Goal: Task Accomplishment & Management: Complete application form

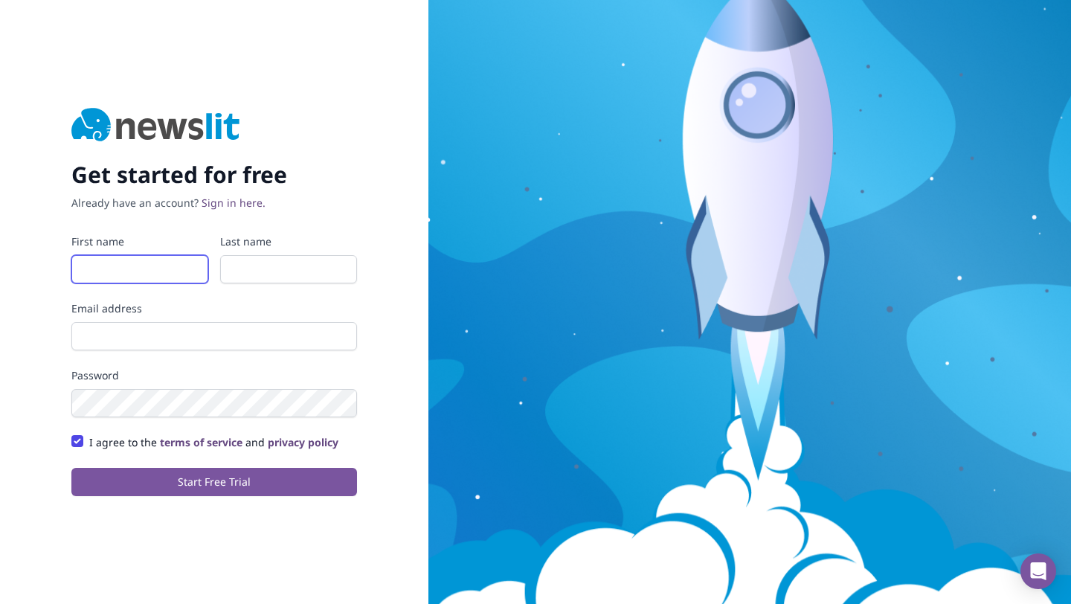
click at [167, 275] on input "First name" at bounding box center [139, 269] width 137 height 28
type input "Connectors"
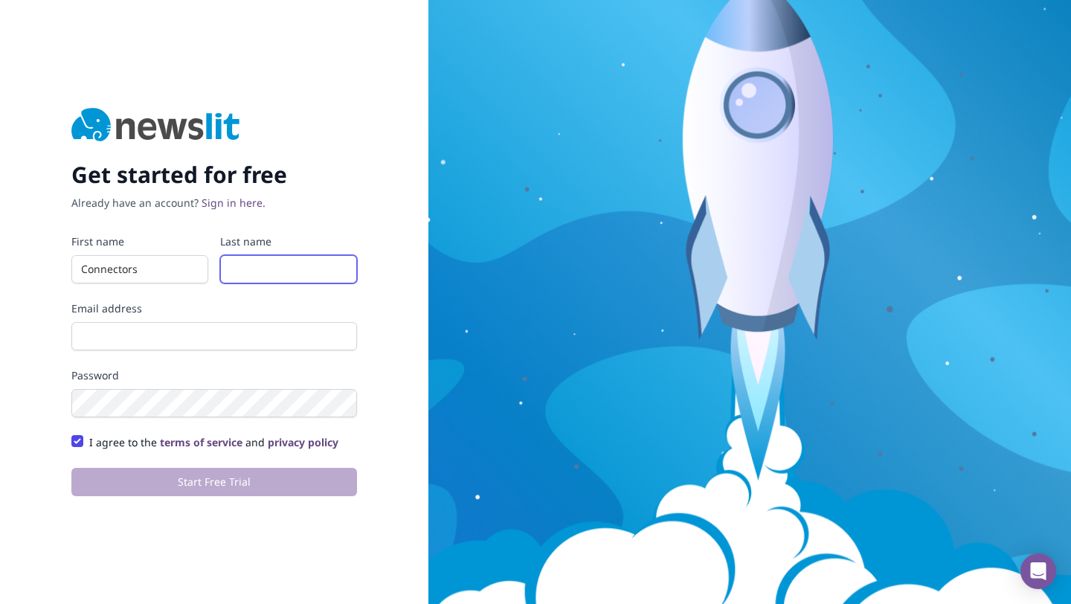
click at [254, 275] on input "Last name" at bounding box center [288, 269] width 137 height 28
type input "Integration"
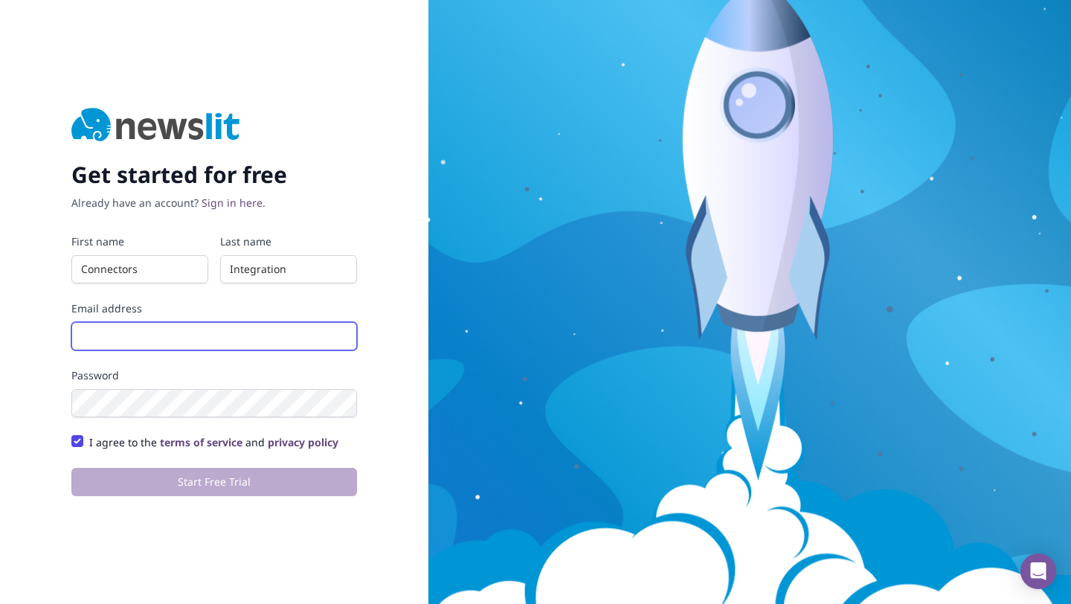
click at [220, 335] on input "Email address" at bounding box center [214, 336] width 286 height 28
type input "[EMAIL_ADDRESS][DOMAIN_NAME]"
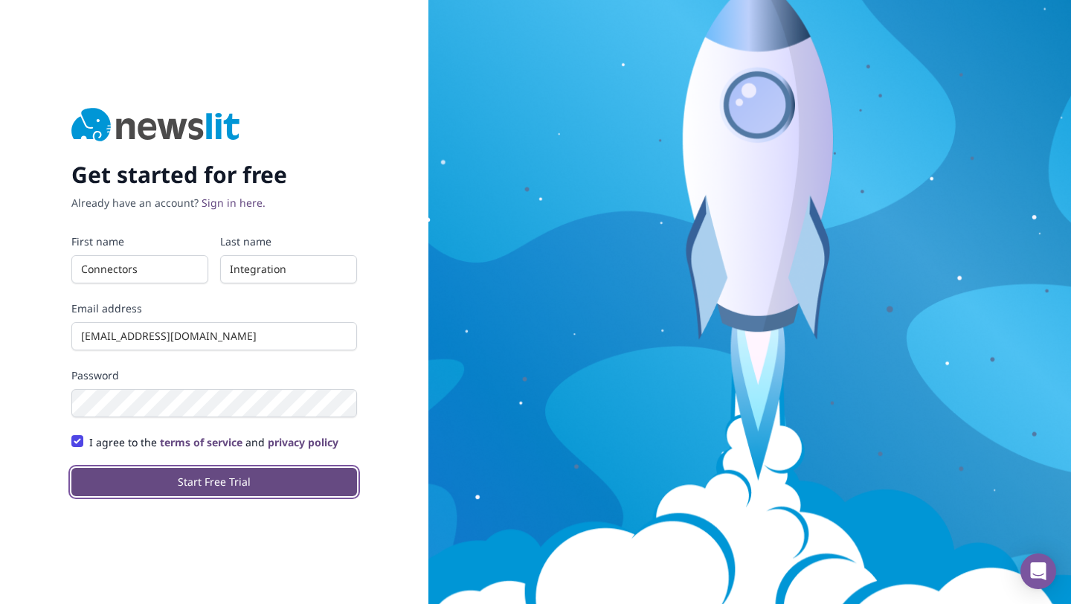
click at [243, 492] on button "Start Free Trial" at bounding box center [214, 482] width 286 height 28
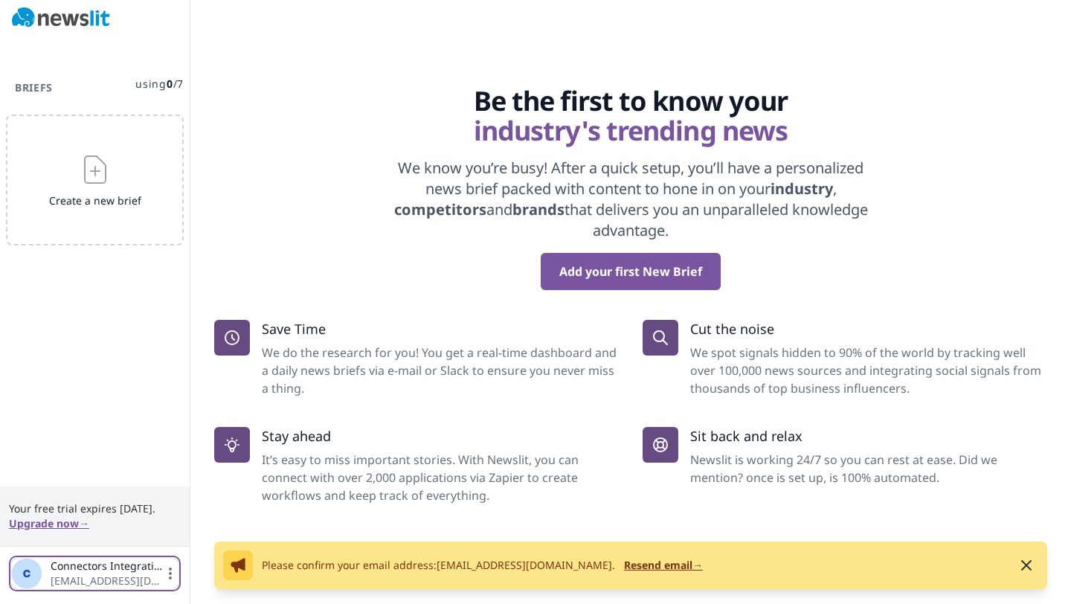
click at [88, 570] on span "Connectors Integration" at bounding box center [107, 566] width 112 height 15
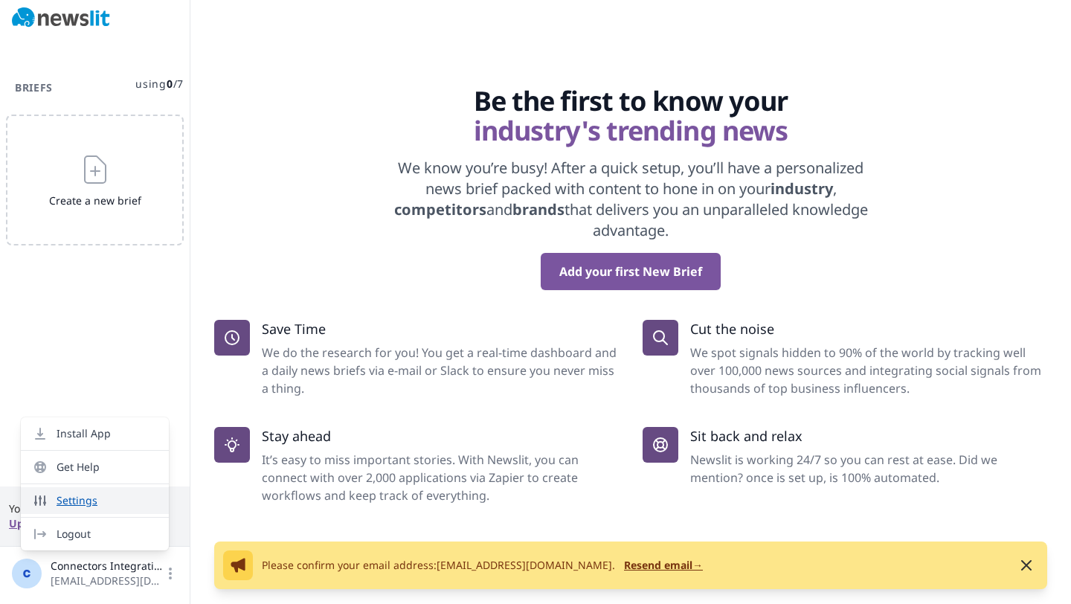
click at [92, 501] on link "Settings" at bounding box center [95, 500] width 148 height 27
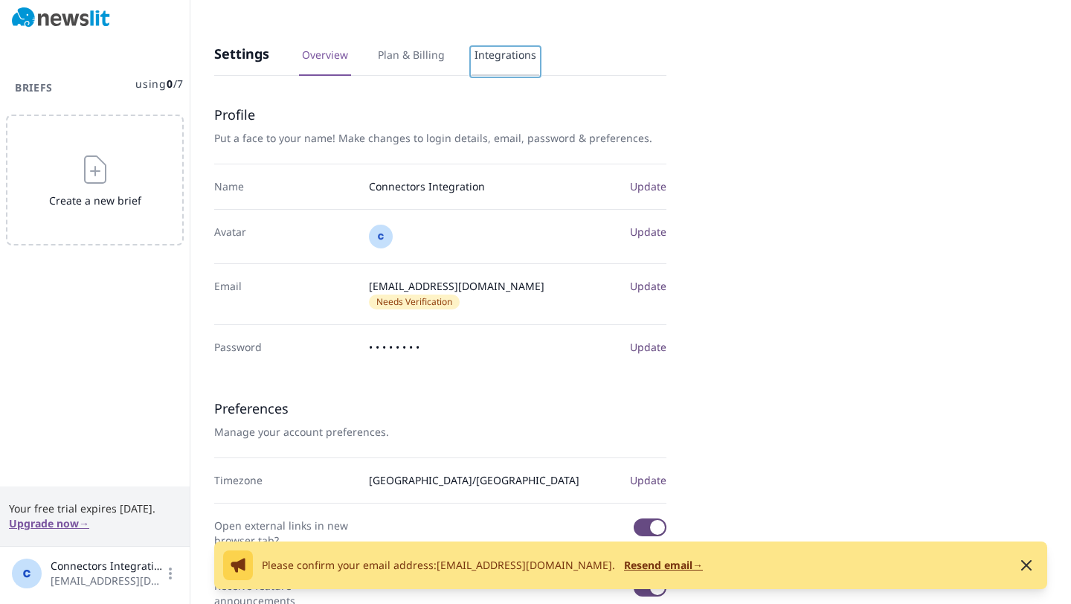
click at [498, 61] on link "Integrations" at bounding box center [506, 62] width 68 height 28
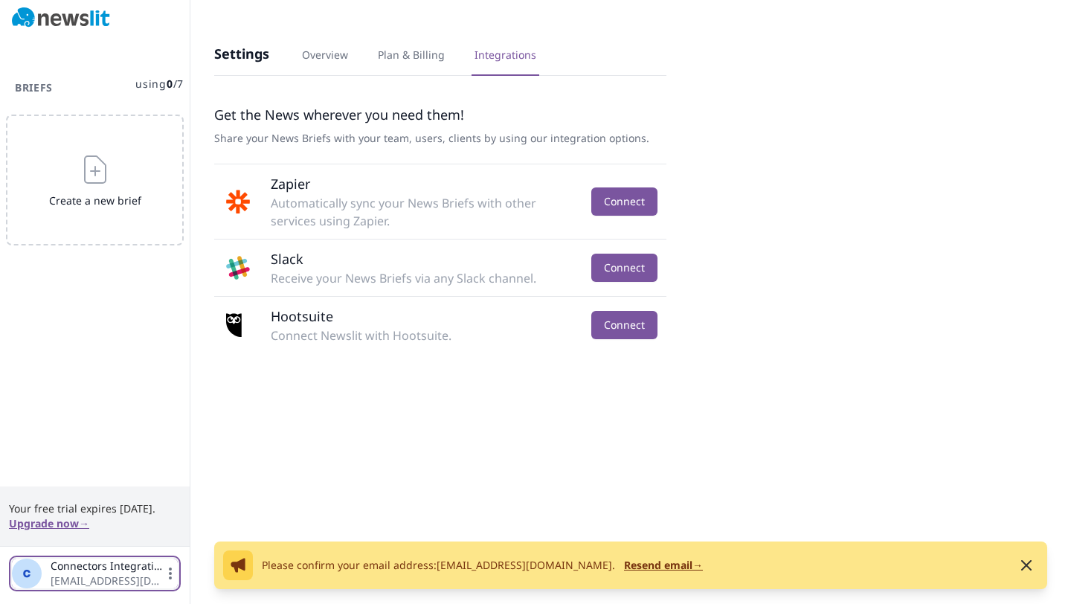
click at [166, 582] on span "Connectors Integration [EMAIL_ADDRESS][DOMAIN_NAME]" at bounding box center [95, 574] width 166 height 30
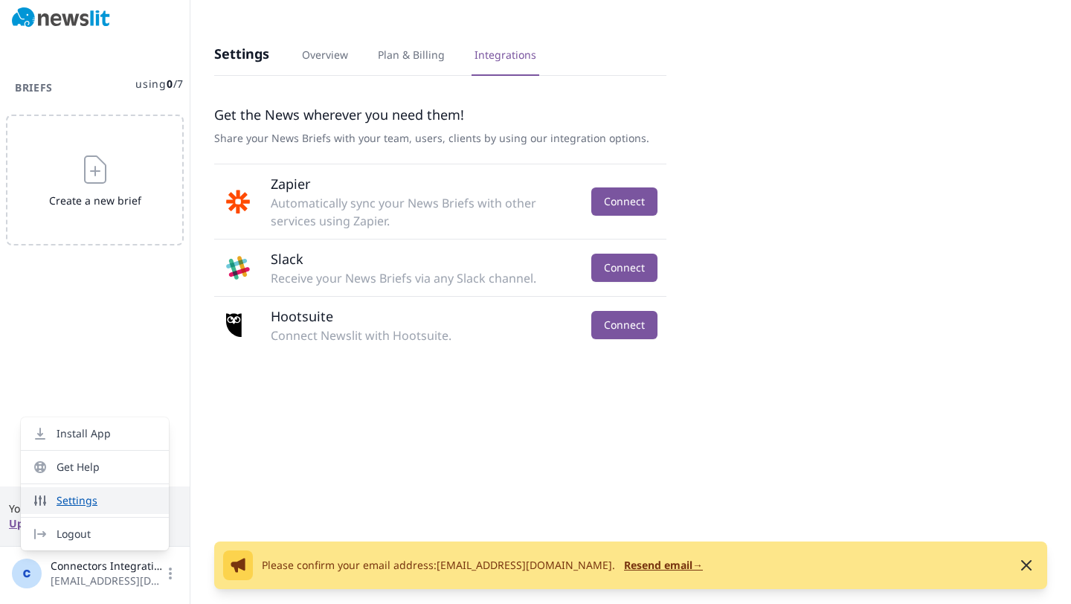
click at [103, 499] on link "Settings" at bounding box center [95, 500] width 148 height 27
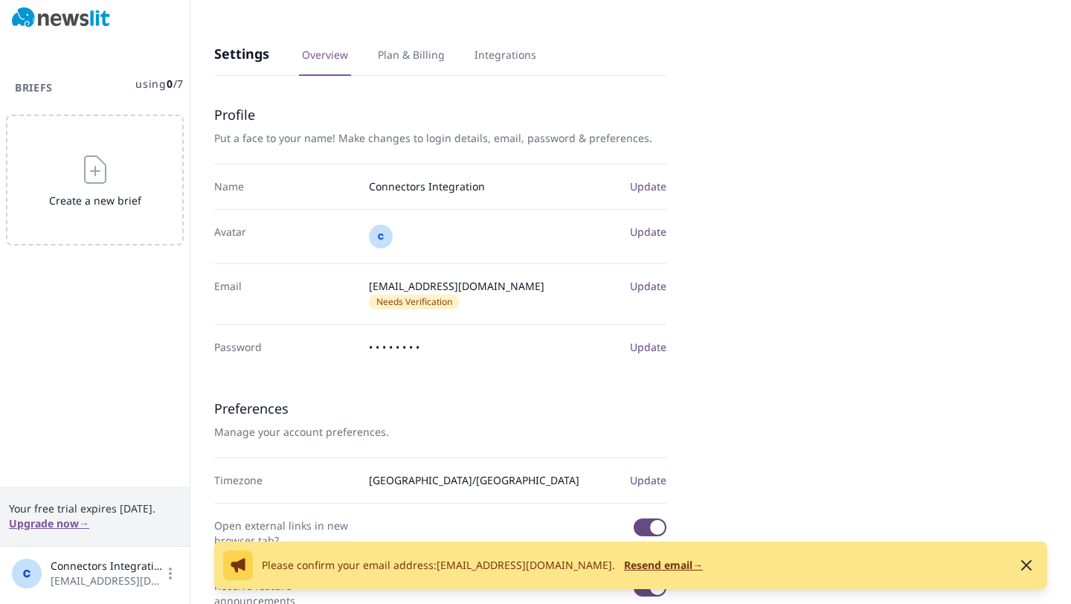
click at [404, 45] on div "Settings Overview Plan & Billing Integrations" at bounding box center [440, 52] width 452 height 45
click at [404, 59] on link "Plan & Billing" at bounding box center [411, 62] width 73 height 28
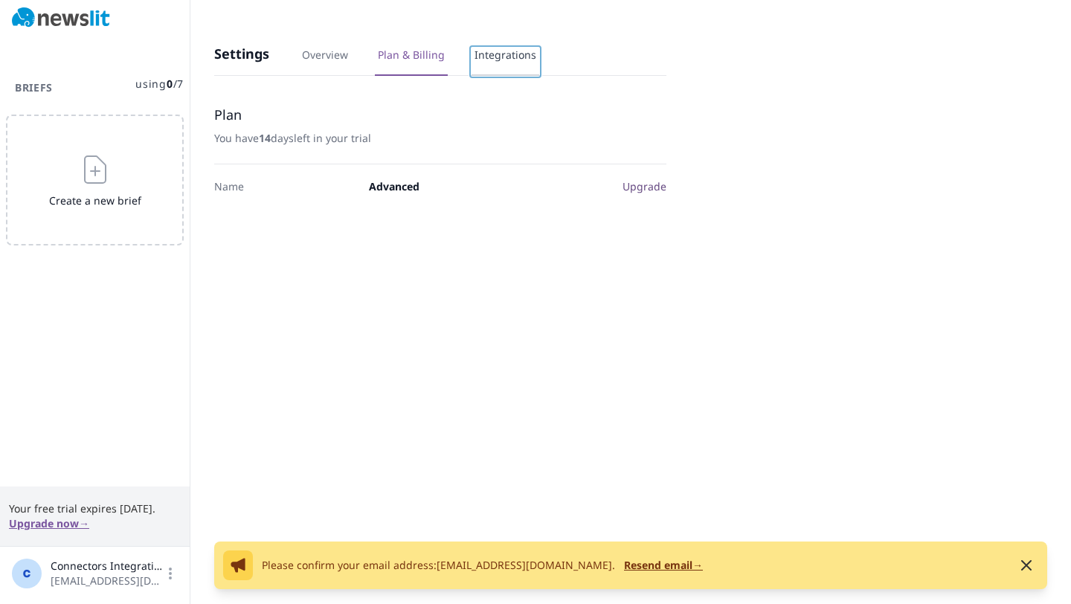
click at [530, 57] on link "Integrations" at bounding box center [506, 62] width 68 height 28
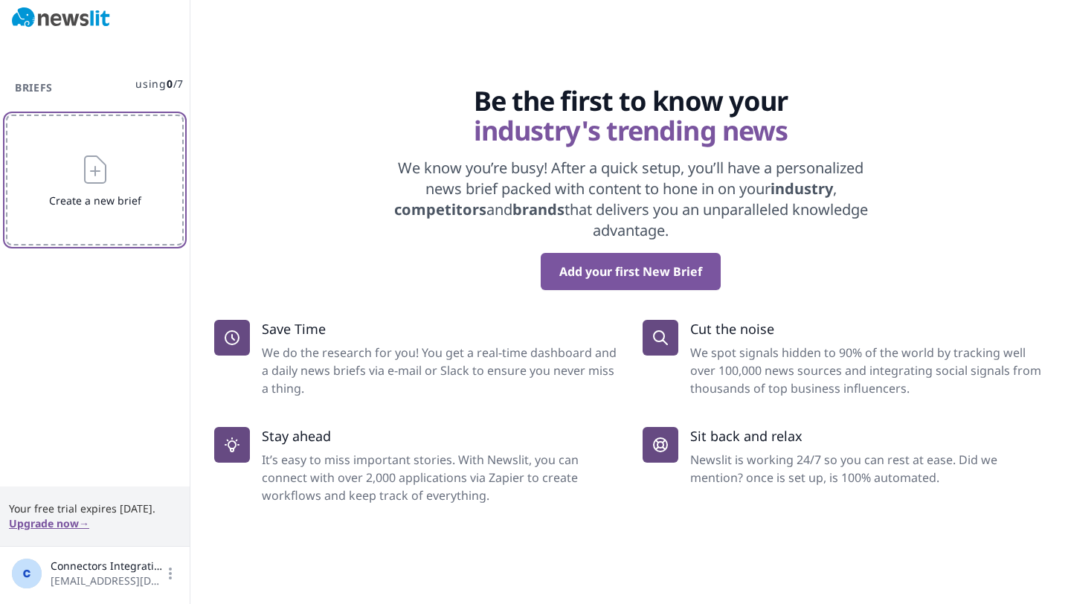
click at [23, 149] on button "Create a new brief" at bounding box center [95, 180] width 178 height 131
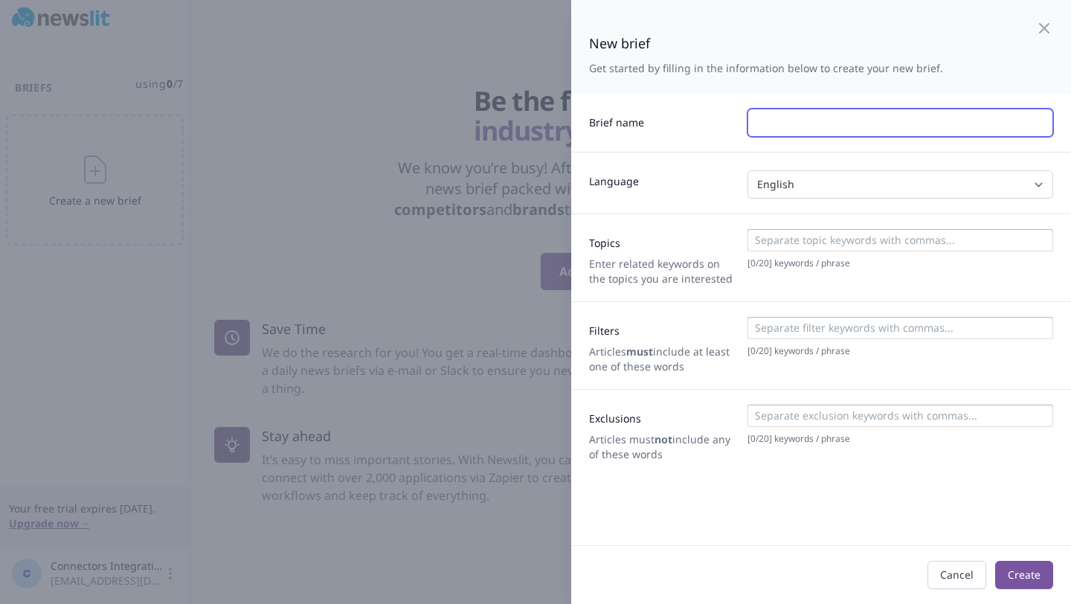
click at [801, 124] on input "text" at bounding box center [901, 123] width 306 height 28
type input "kkkk"
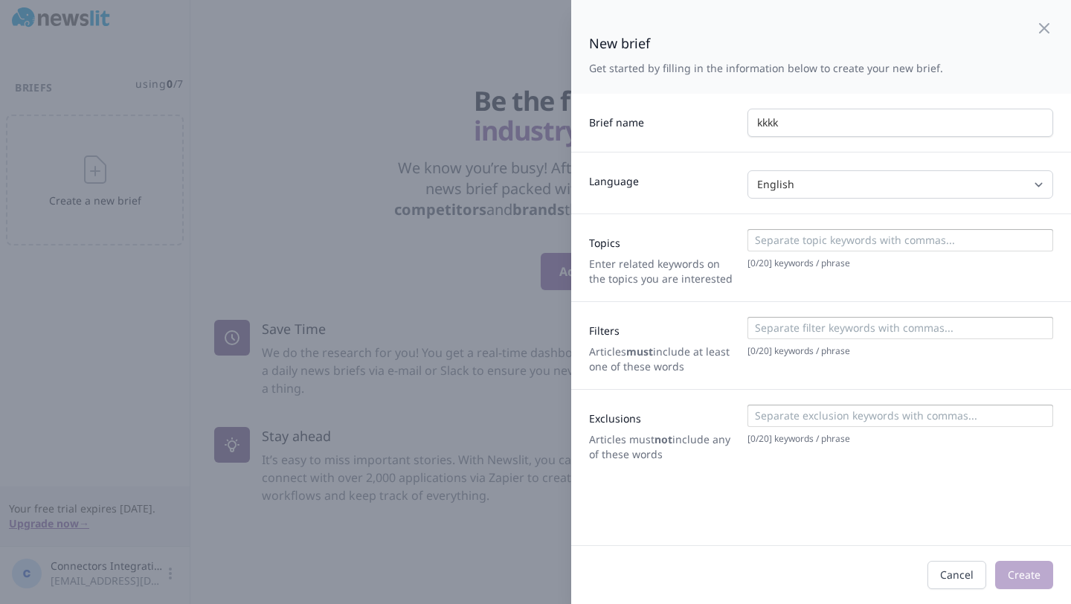
click at [861, 359] on div "[ 0 / 20 ] keywords / phrase" at bounding box center [901, 345] width 306 height 57
click at [833, 233] on input at bounding box center [899, 240] width 297 height 15
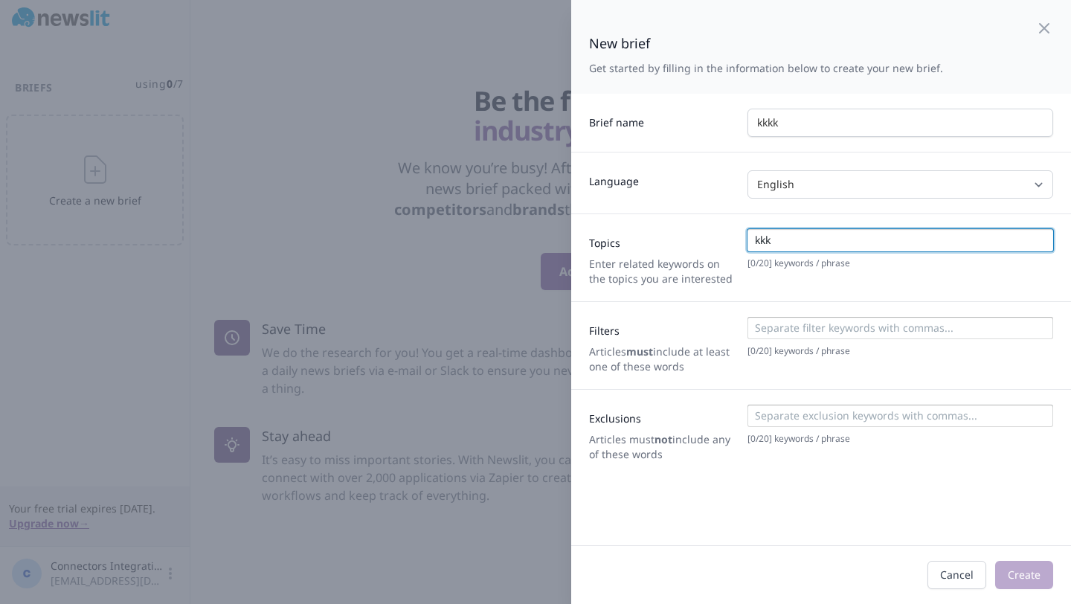
type input "kkk"
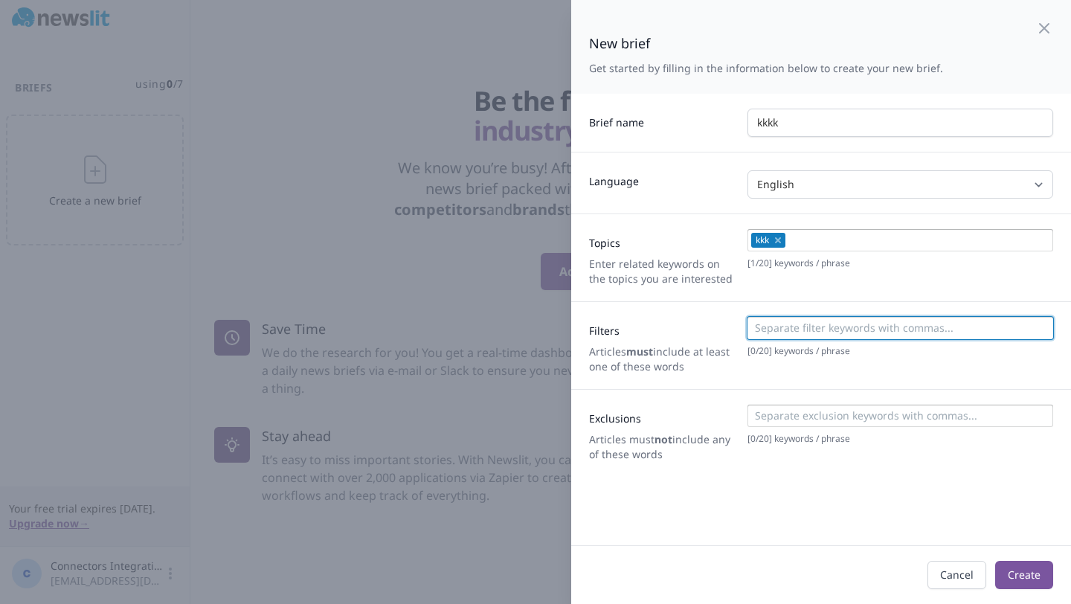
click at [800, 322] on input at bounding box center [899, 328] width 297 height 15
type input "kkkk"
click at [796, 405] on div at bounding box center [901, 416] width 306 height 22
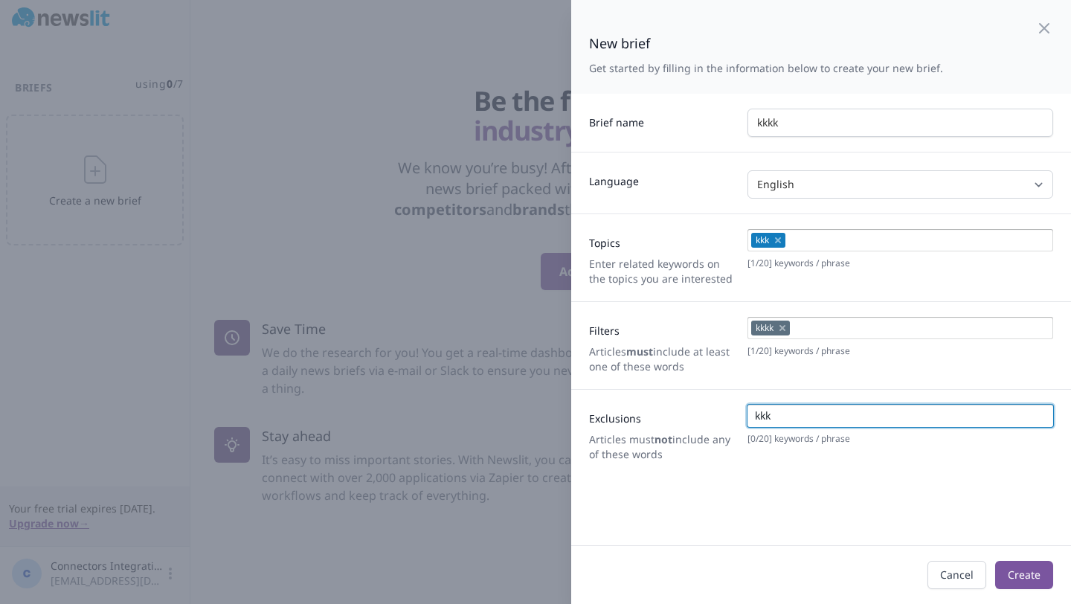
type input "kkk"
click at [856, 507] on div "New brief Get started by filling in the information below to create your new br…" at bounding box center [821, 272] width 500 height 545
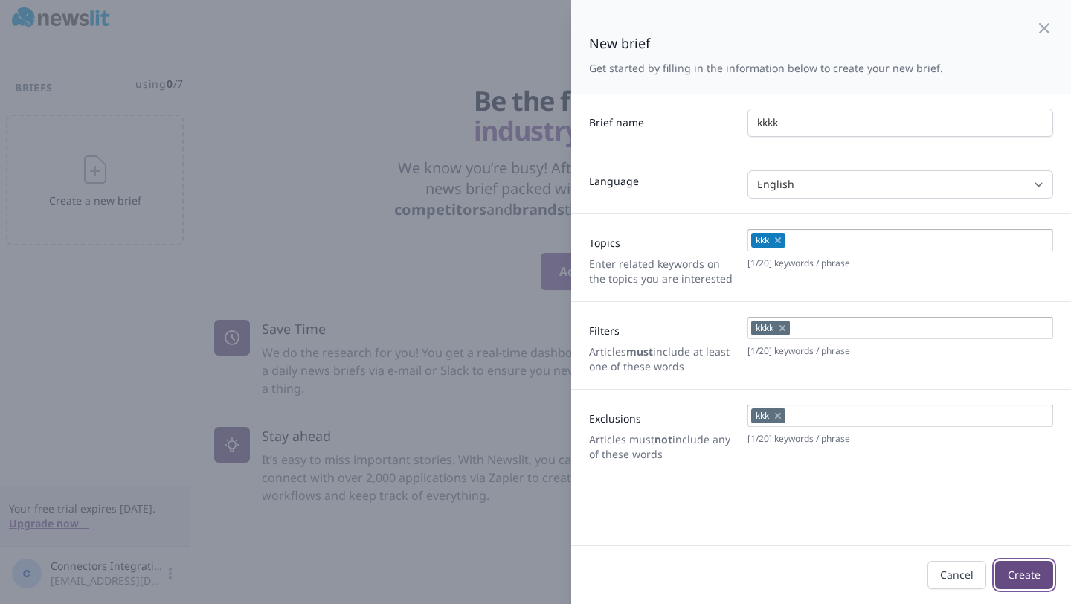
click at [1016, 585] on button "Create" at bounding box center [1024, 575] width 58 height 28
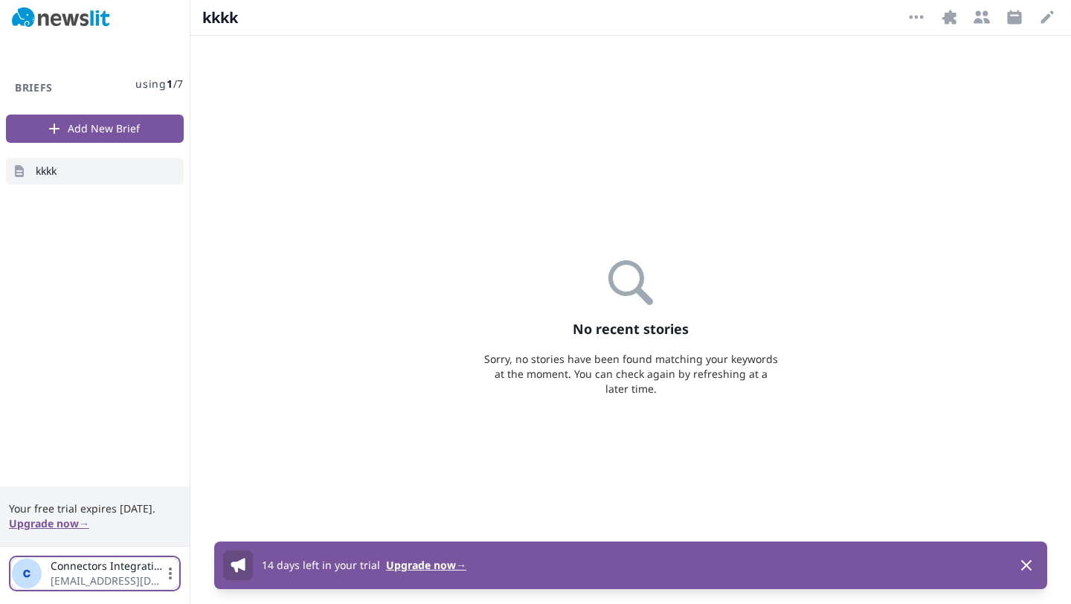
click at [106, 577] on span "[EMAIL_ADDRESS][DOMAIN_NAME]" at bounding box center [107, 581] width 112 height 15
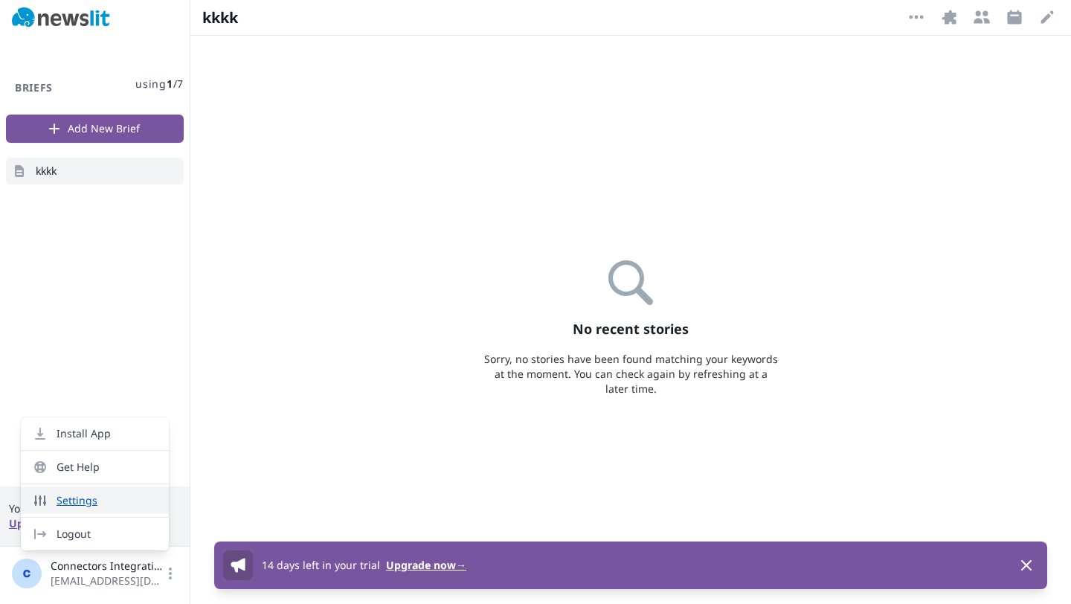
click at [87, 500] on link "Settings" at bounding box center [95, 500] width 148 height 27
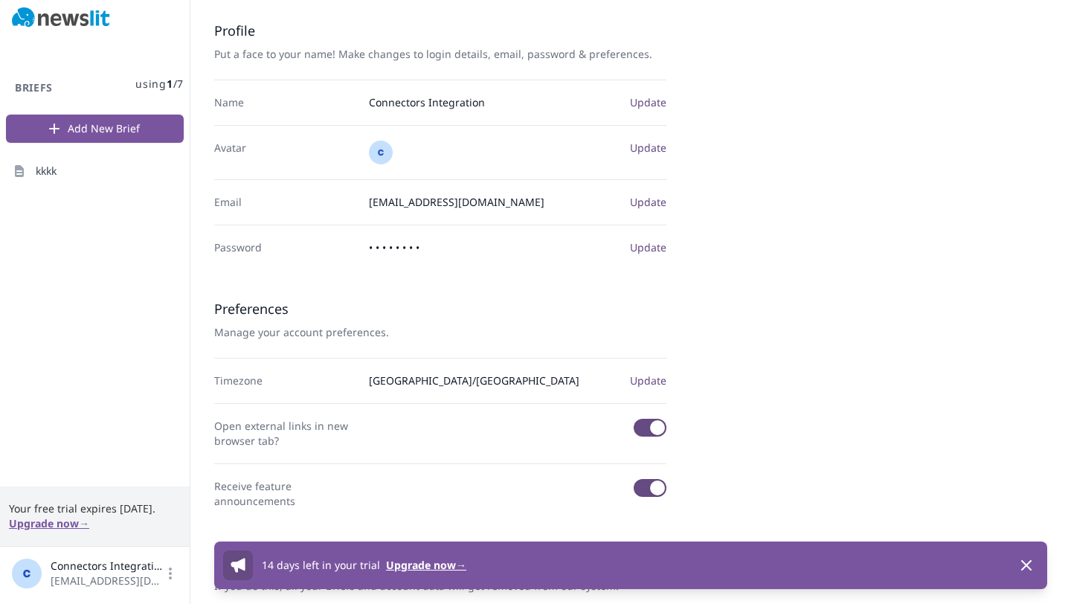
scroll to position [167, 0]
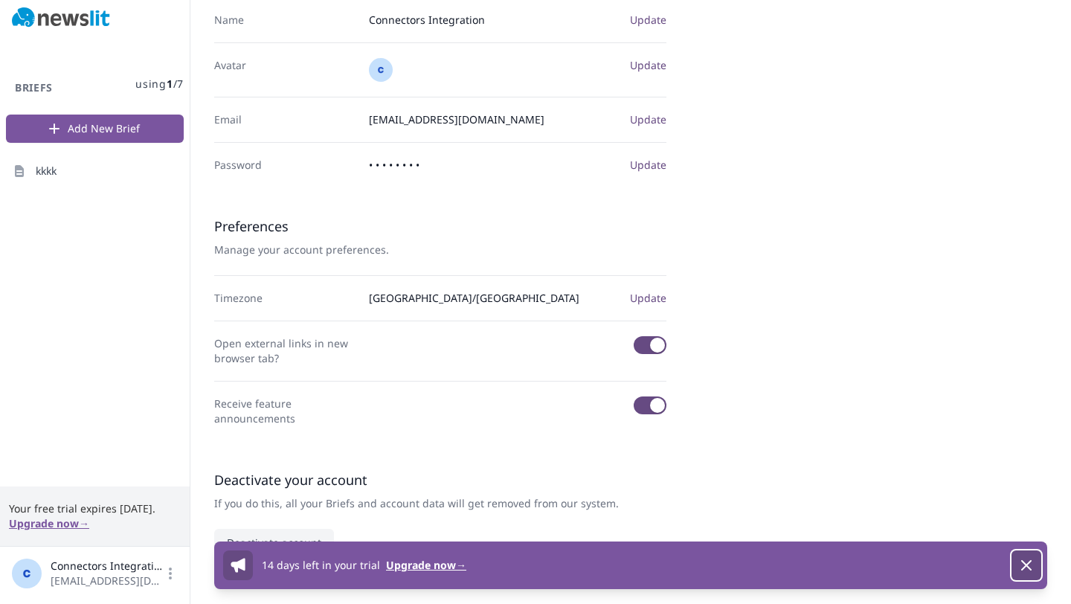
click at [1022, 562] on icon "button" at bounding box center [1027, 565] width 18 height 18
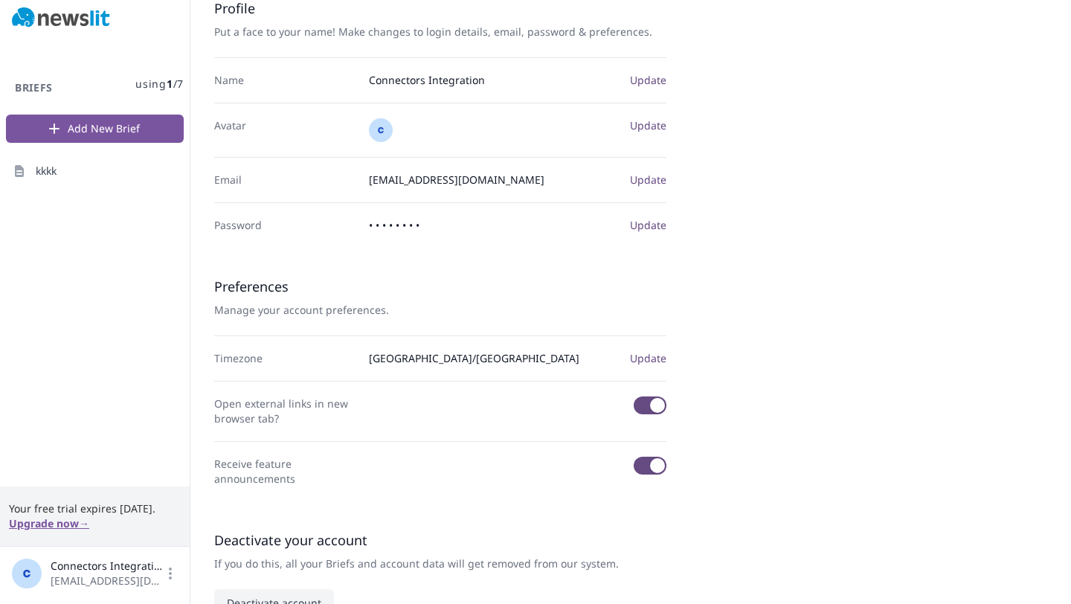
scroll to position [0, 0]
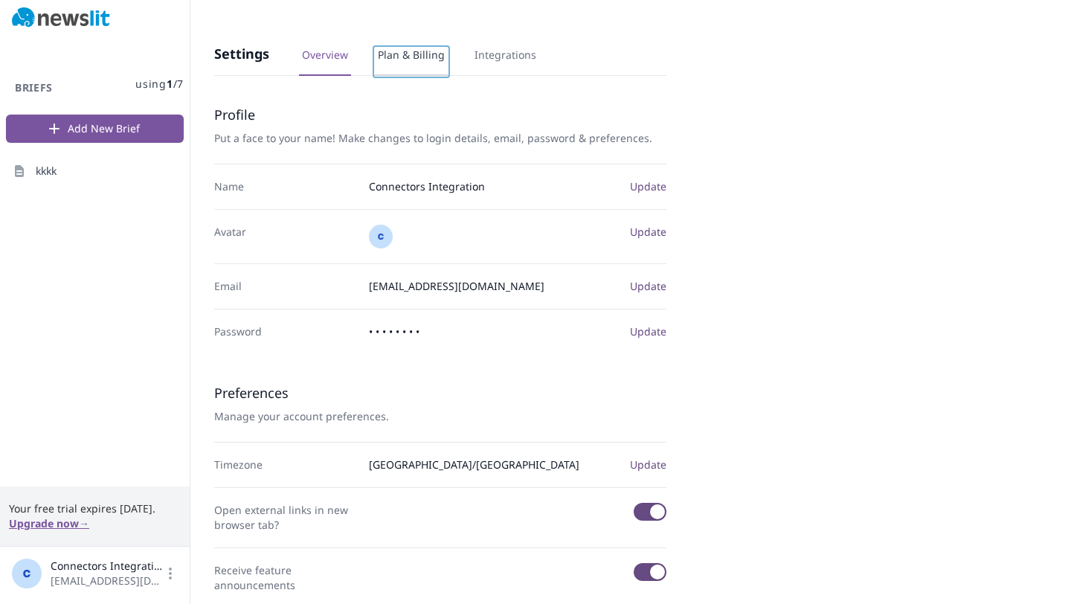
click at [440, 64] on link "Plan & Billing" at bounding box center [411, 62] width 73 height 28
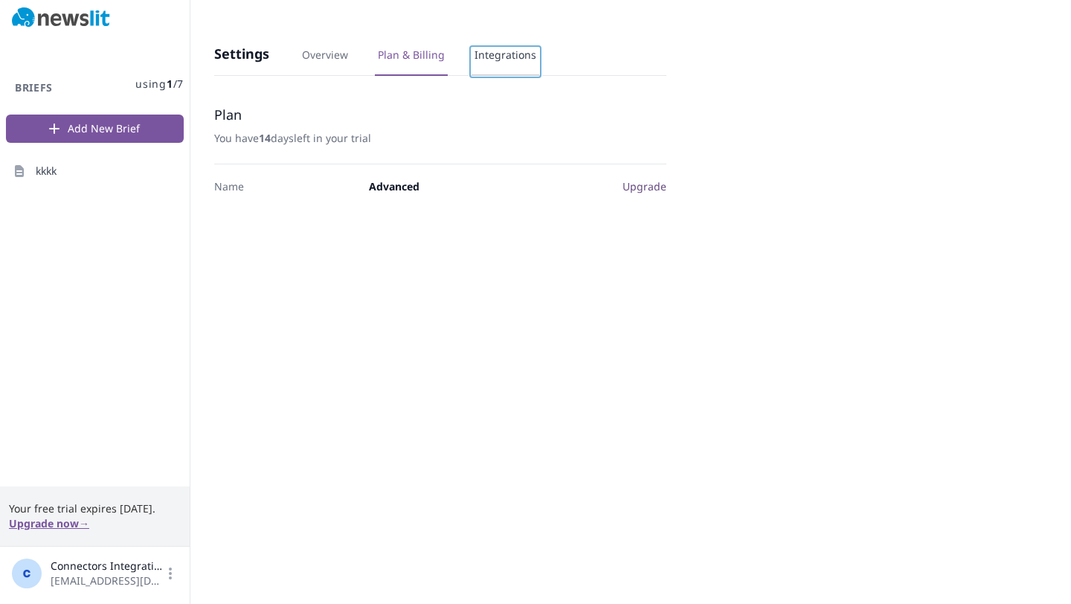
click at [505, 48] on link "Integrations" at bounding box center [506, 62] width 68 height 28
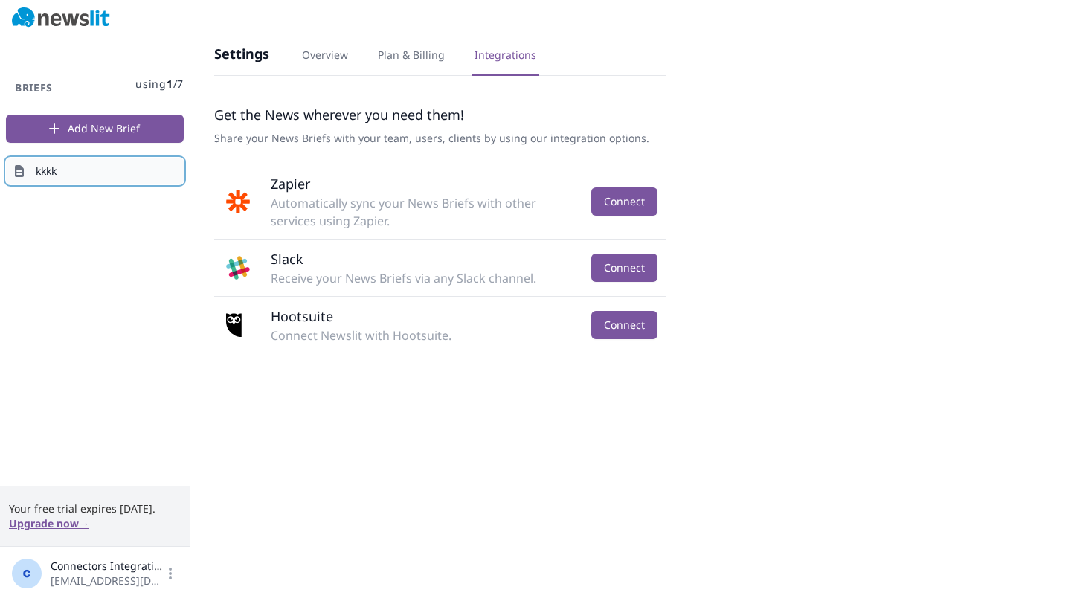
click at [162, 176] on link "kkkk" at bounding box center [95, 171] width 178 height 27
